Goal: Transaction & Acquisition: Purchase product/service

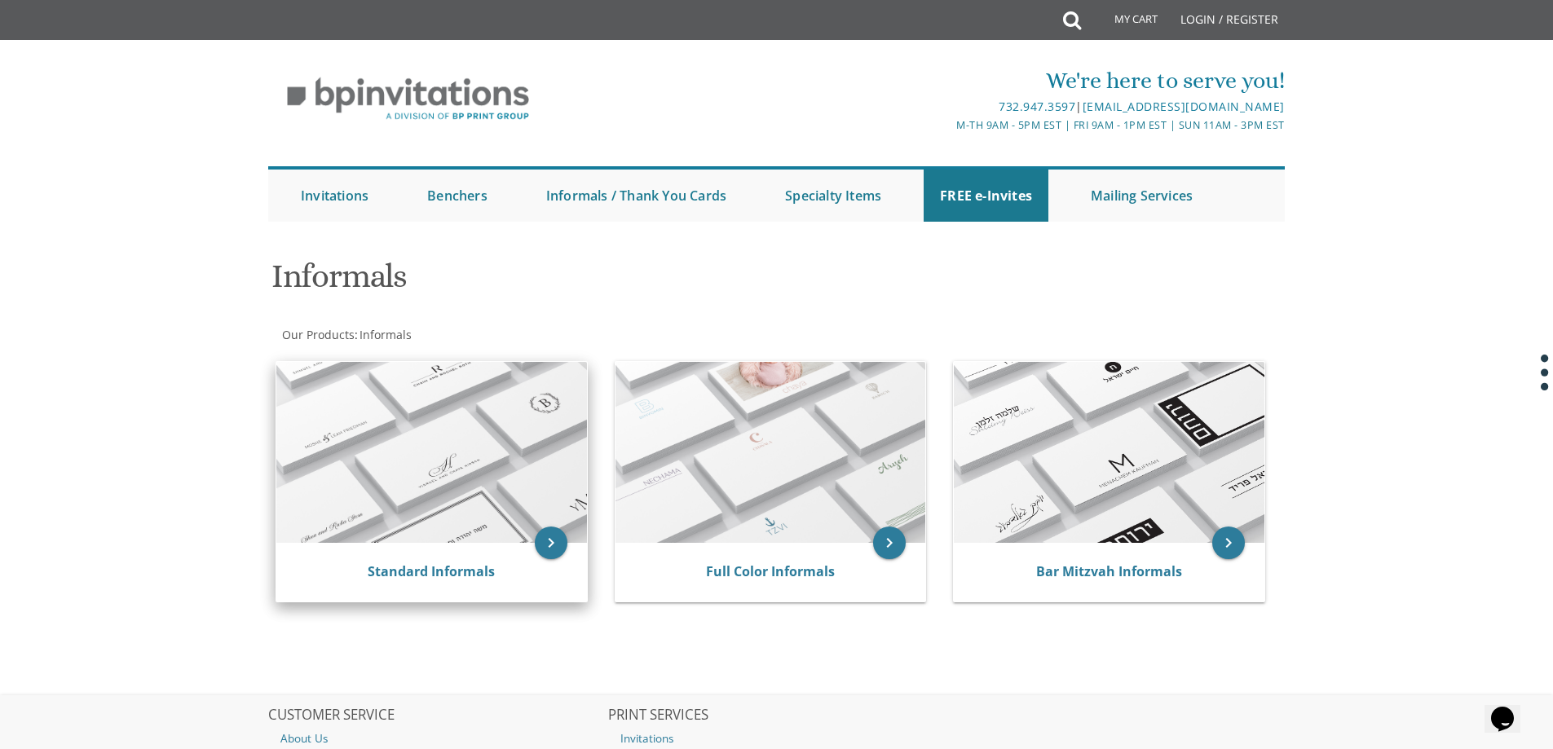
click at [443, 460] on img at bounding box center [431, 452] width 311 height 181
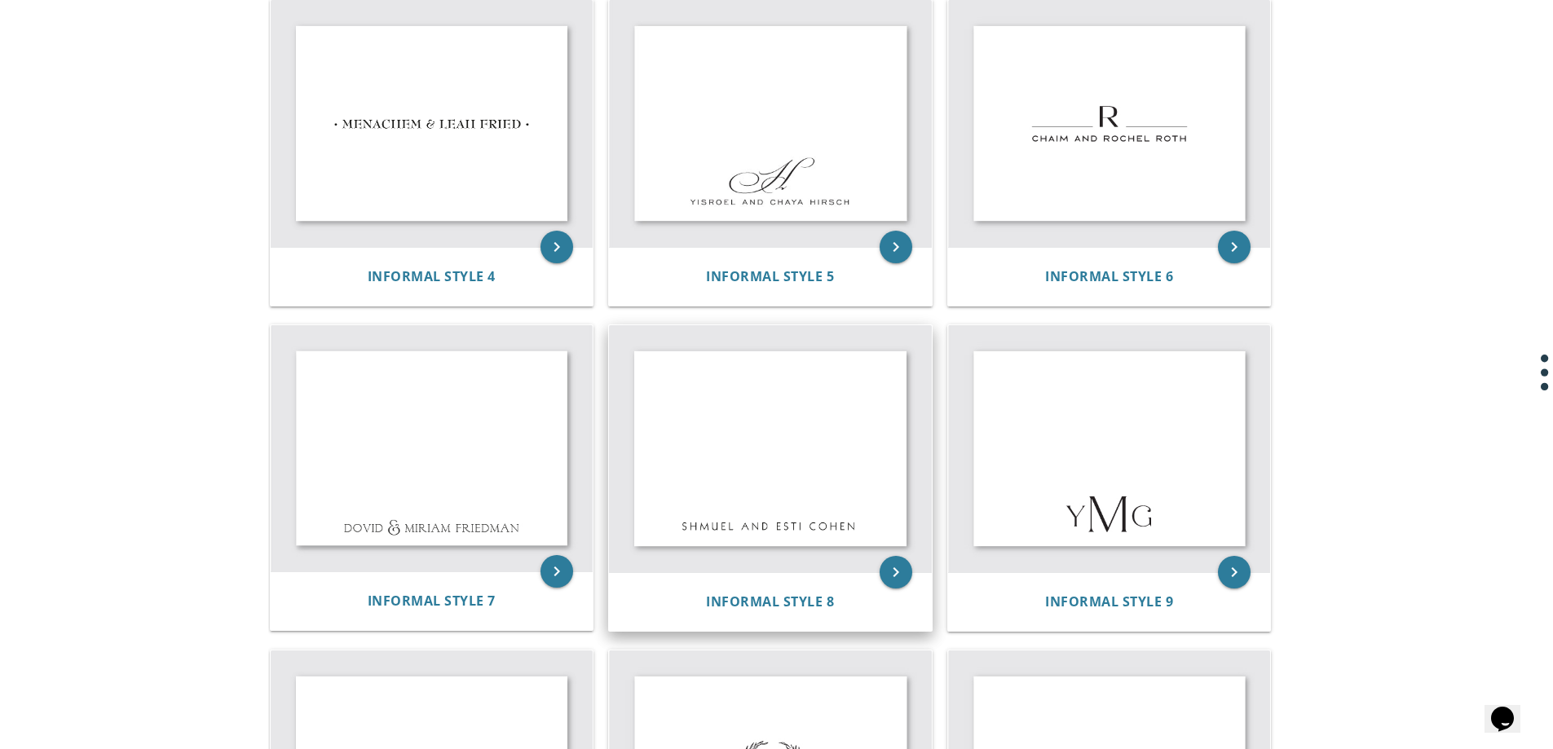
scroll to position [677, 0]
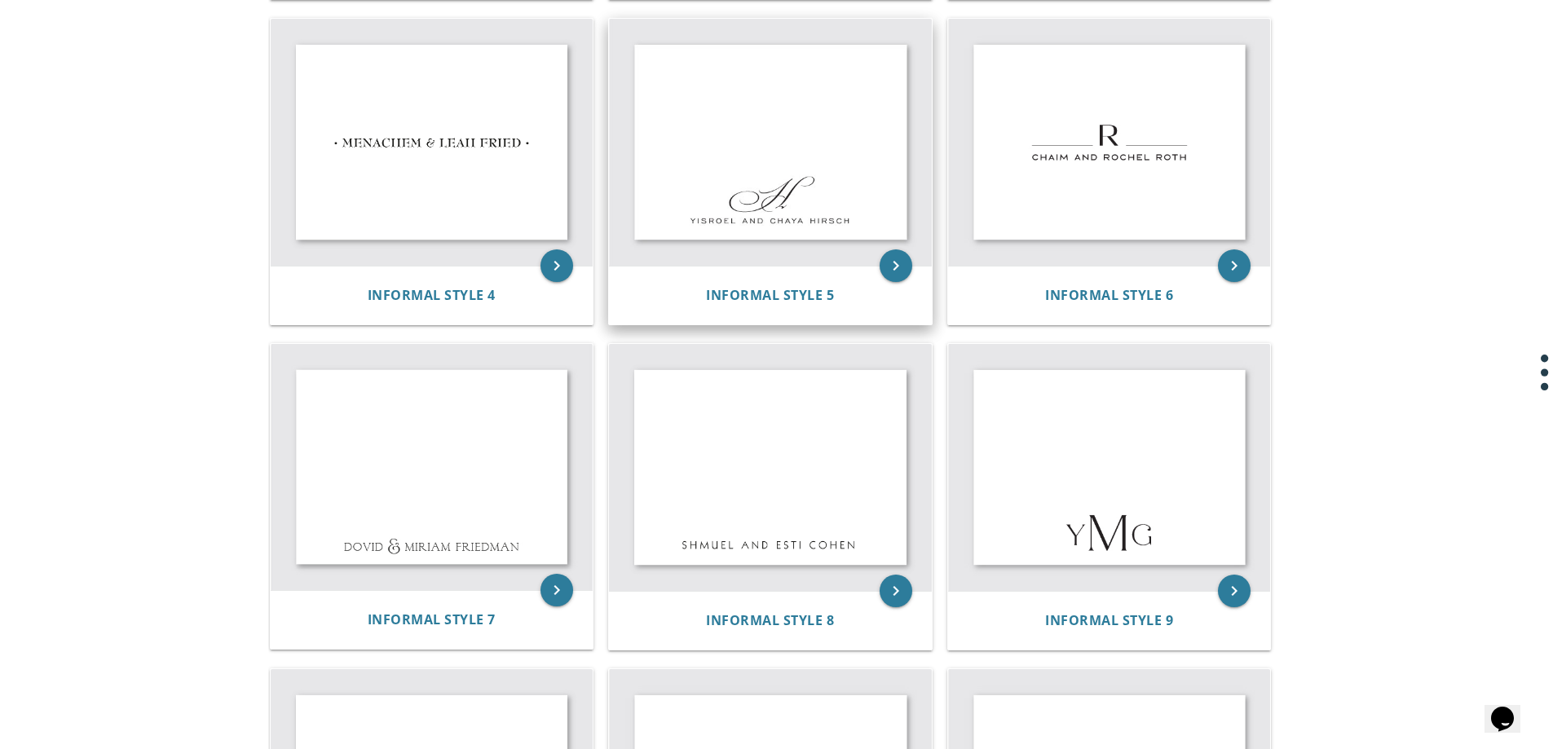
click at [788, 160] on img at bounding box center [770, 142] width 323 height 247
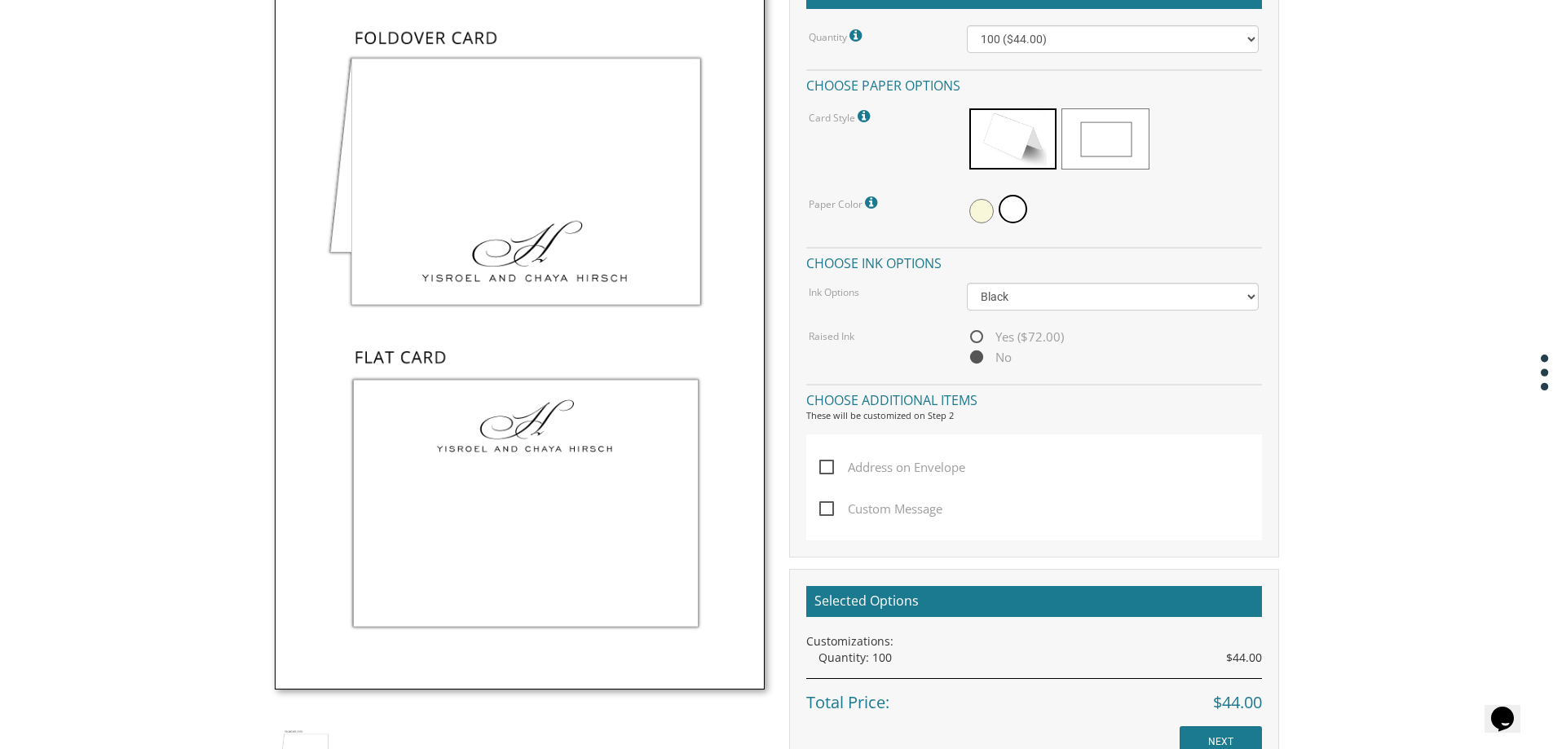
scroll to position [489, 0]
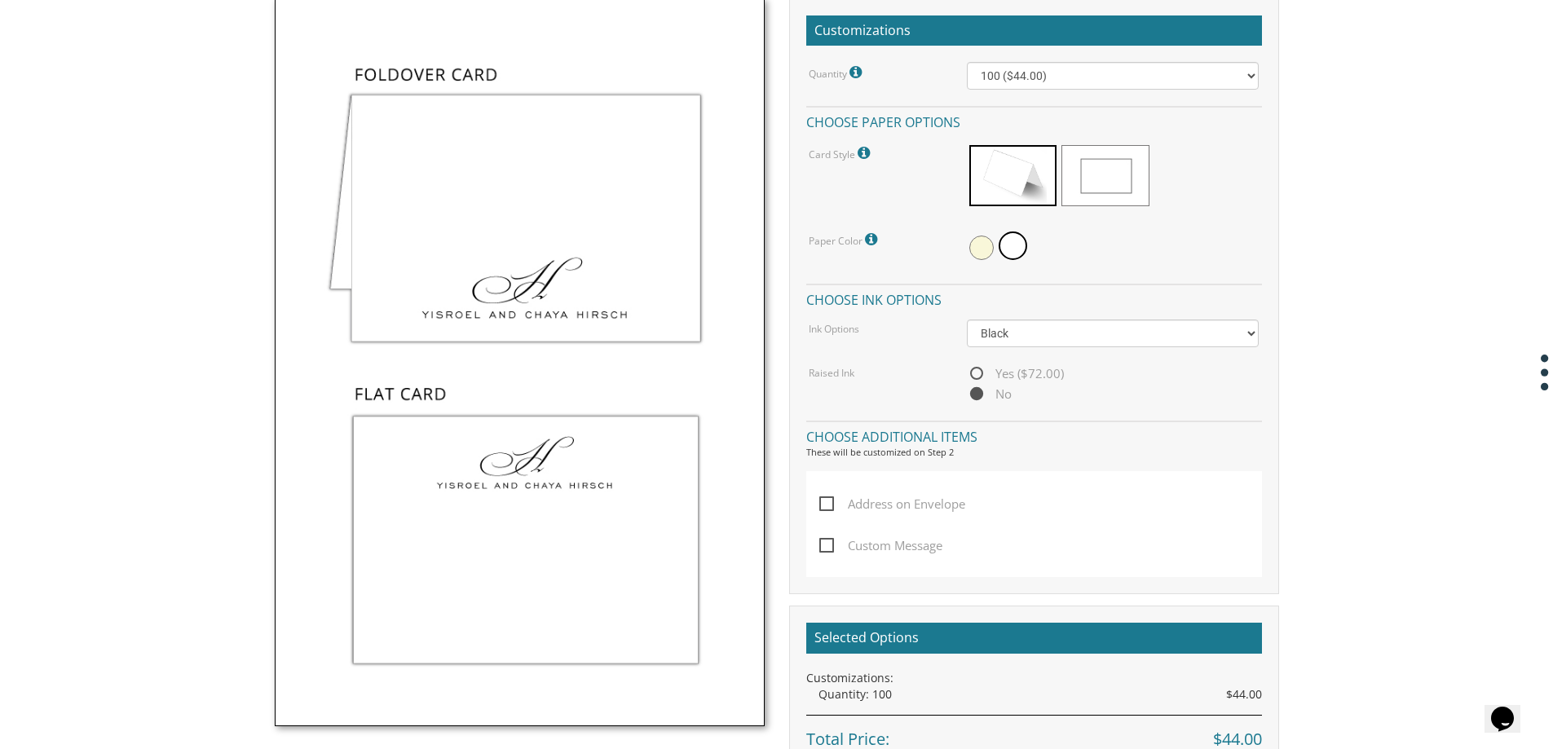
click at [622, 289] on img at bounding box center [520, 362] width 490 height 728
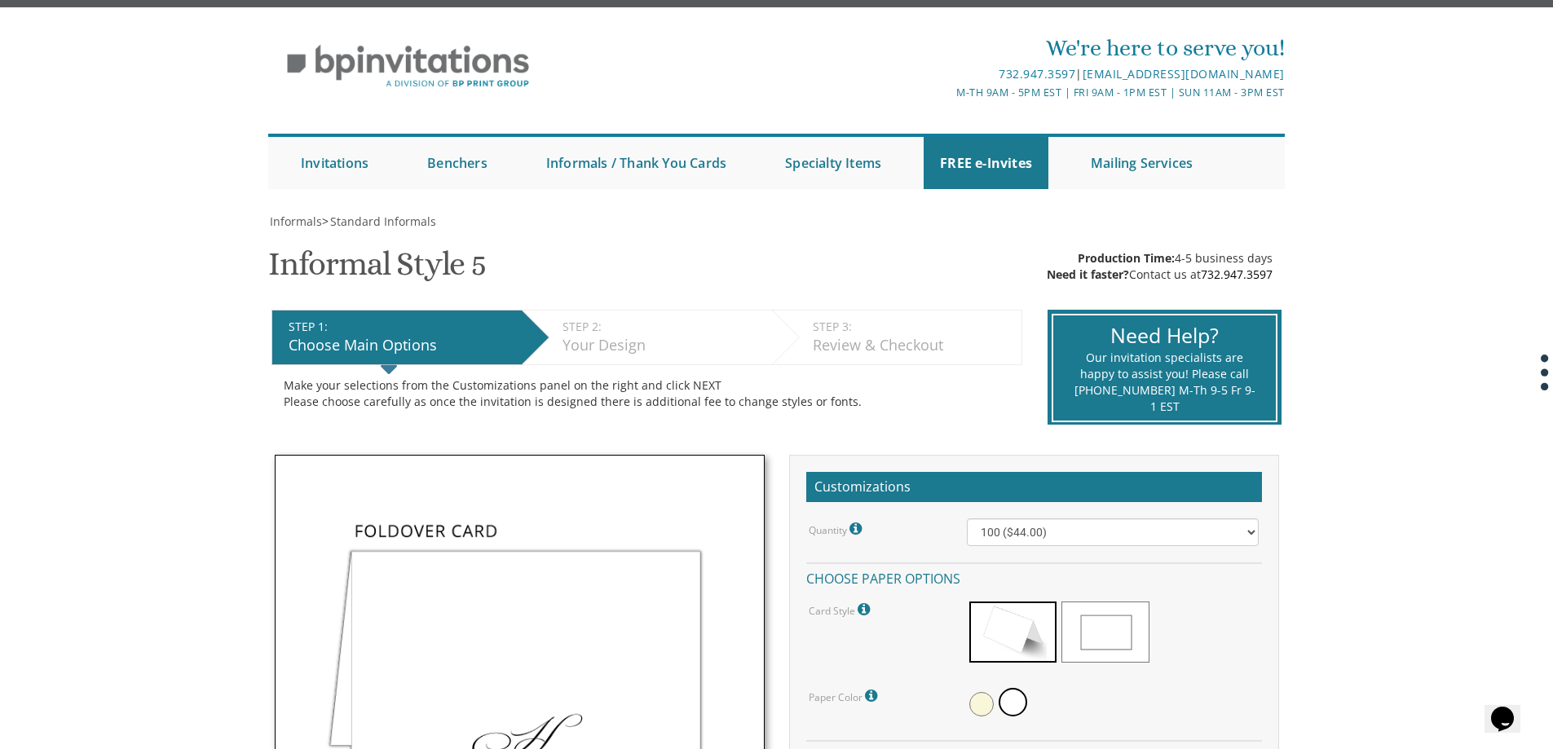
scroll to position [0, 0]
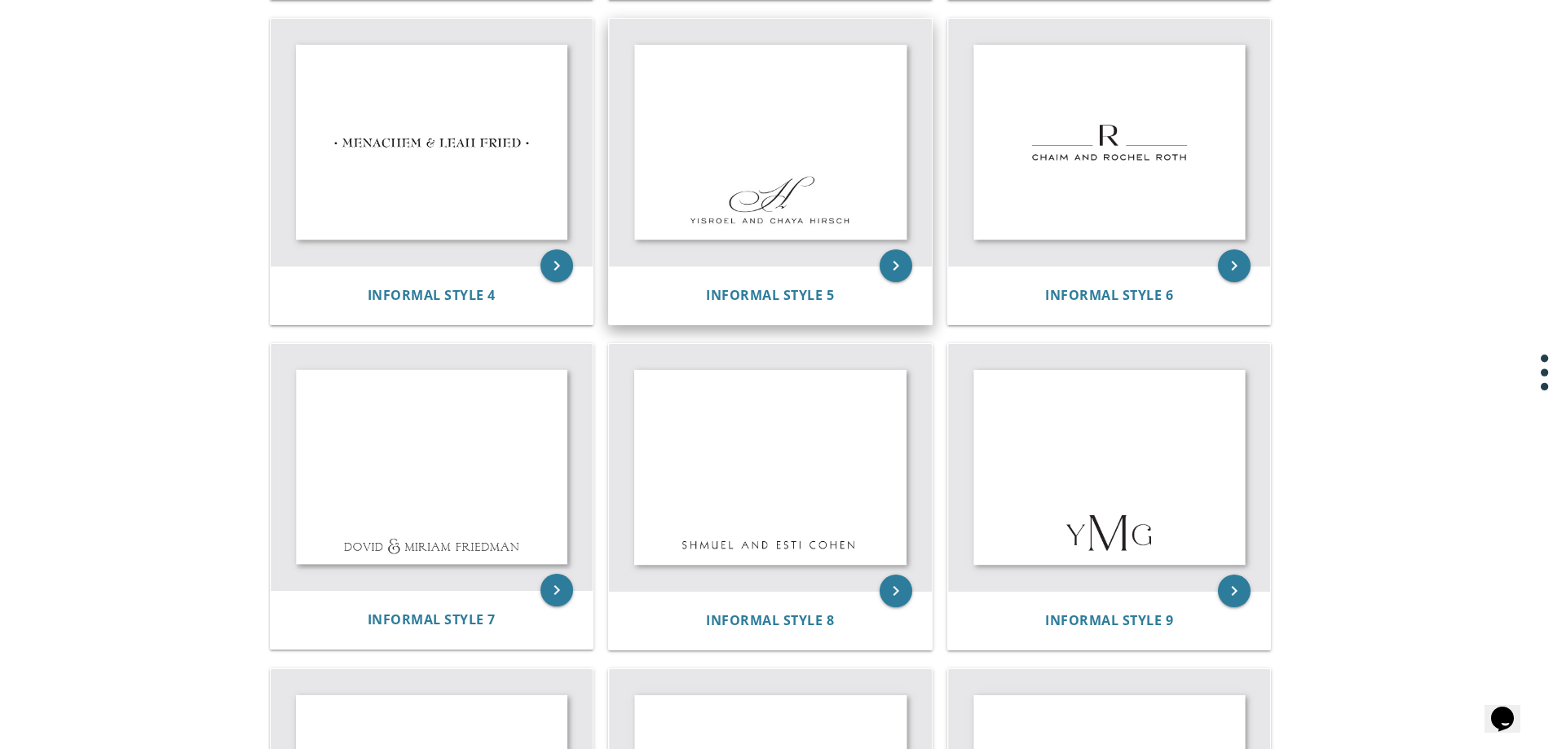
scroll to position [595, 0]
